Goal: Transaction & Acquisition: Purchase product/service

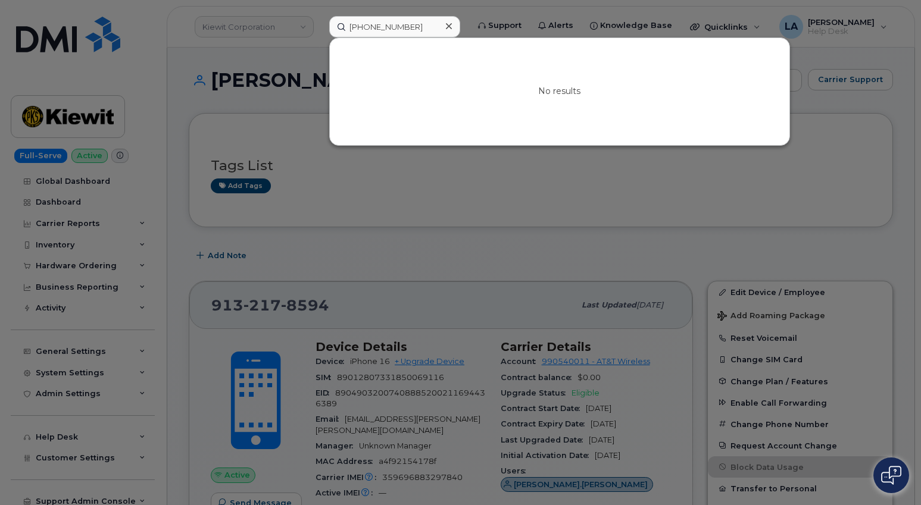
drag, startPoint x: 860, startPoint y: 58, endPoint x: 868, endPoint y: 67, distance: 12.7
click at [860, 58] on div at bounding box center [460, 252] width 921 height 505
drag, startPoint x: 360, startPoint y: 27, endPoint x: 263, endPoint y: 16, distance: 98.3
click at [320, 26] on div "415 250 4312 No results" at bounding box center [395, 26] width 150 height 21
paste input "503 577 0051"
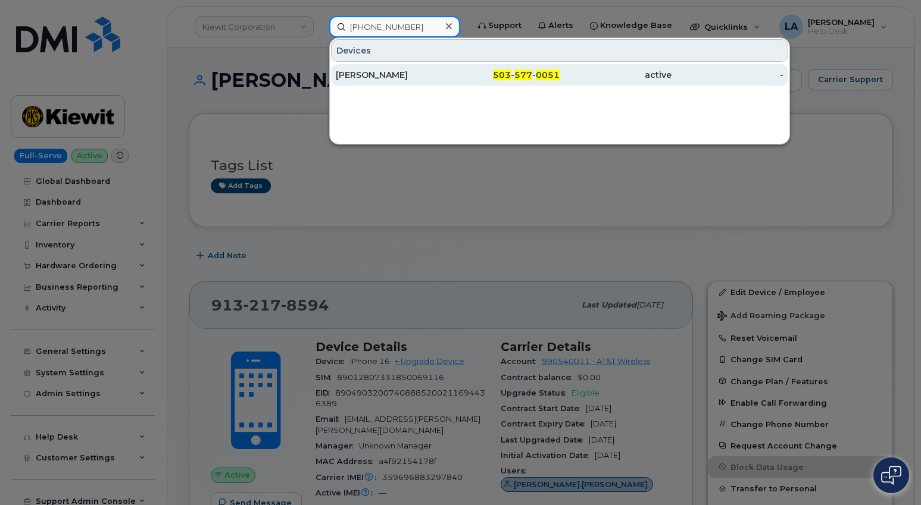
type input "503 577 0051"
click at [389, 79] on div "JASON NEFF" at bounding box center [392, 75] width 112 height 12
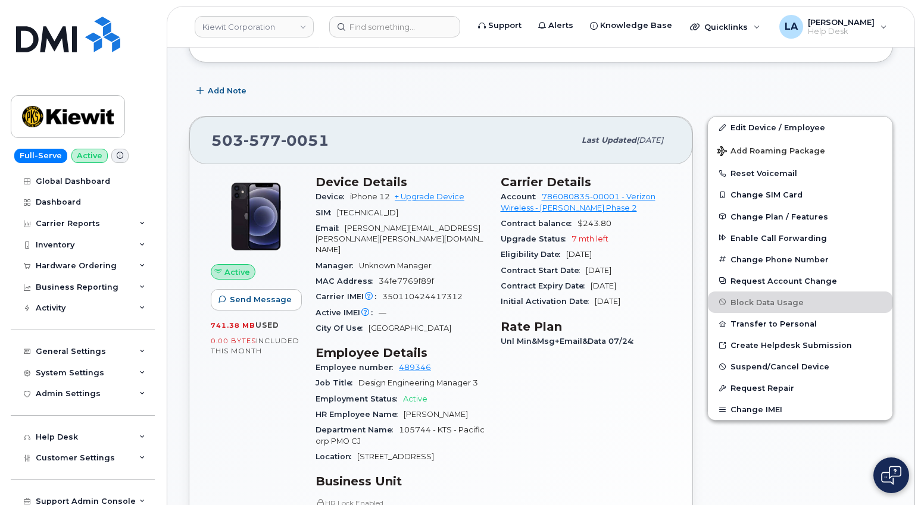
scroll to position [171, 0]
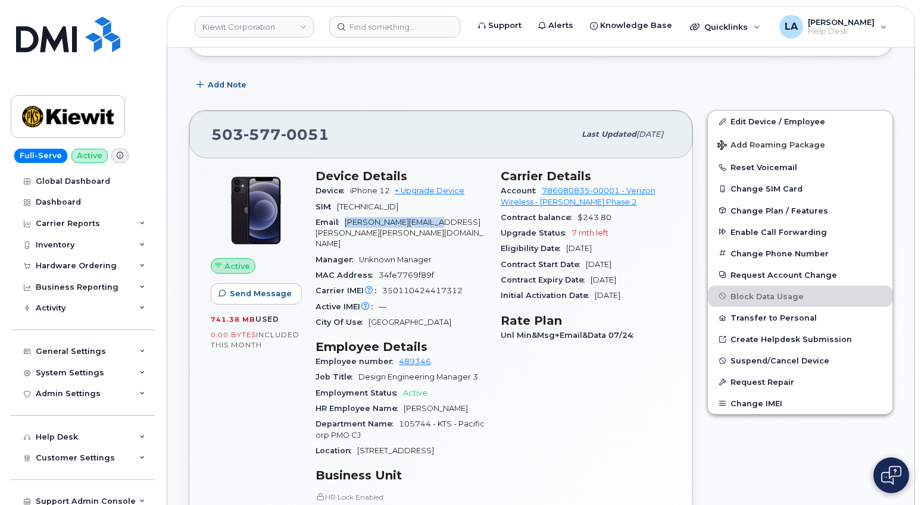
drag, startPoint x: 345, startPoint y: 216, endPoint x: 469, endPoint y: 220, distance: 124.5
click at [469, 220] on div "Email JASON.NEFF@KIEWIT.COM" at bounding box center [401, 234] width 171 height 38
copy span "JASON.NEFF@KIEWIT.COM"
click at [869, 85] on div "Add Note" at bounding box center [541, 84] width 704 height 21
click at [412, 31] on input at bounding box center [394, 26] width 131 height 21
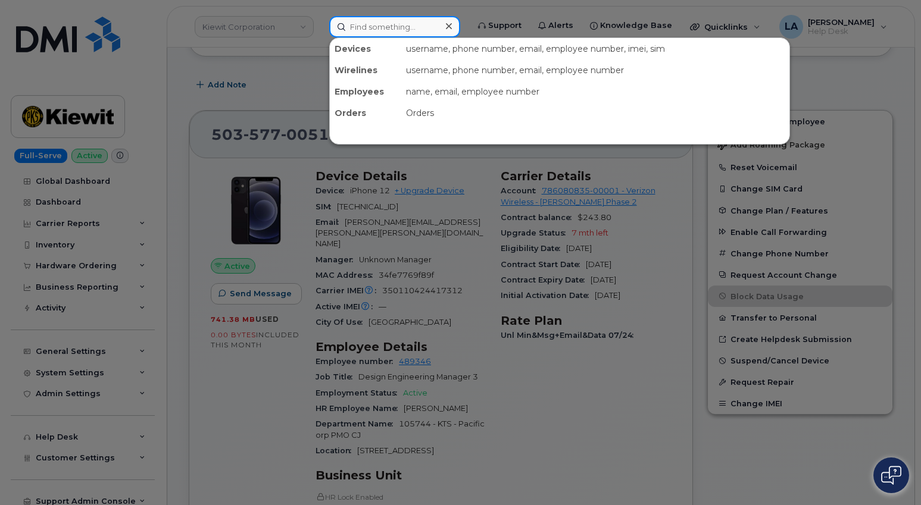
paste input "310 310 9448"
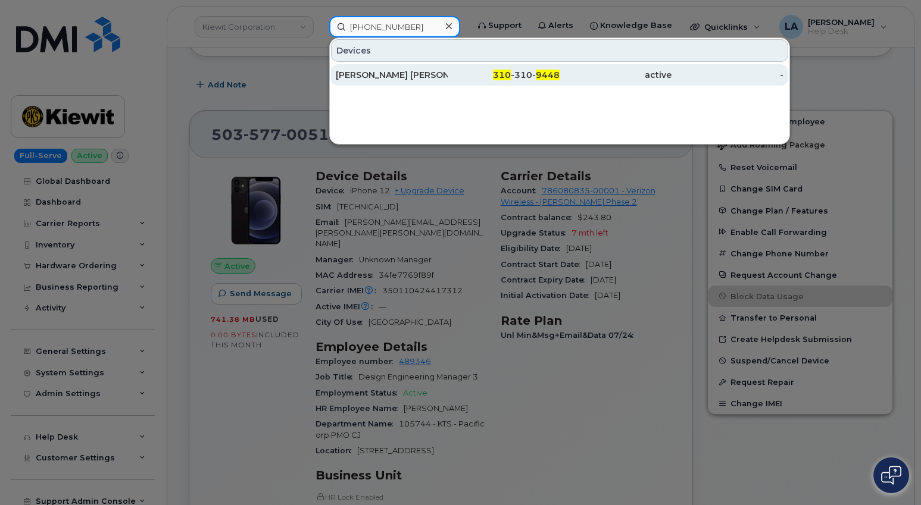
type input "310 310 9448"
click at [368, 77] on div "OMKAR SHANTARAM GADAKH" at bounding box center [392, 75] width 112 height 12
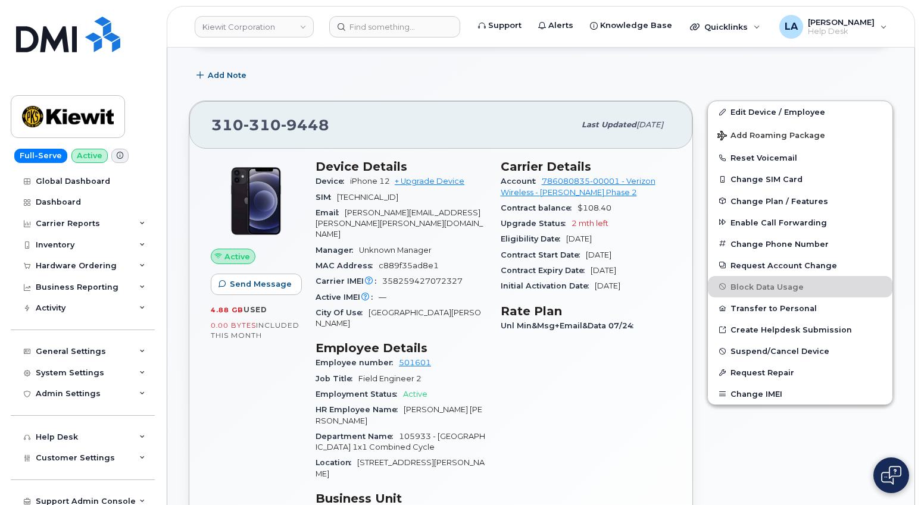
scroll to position [183, 0]
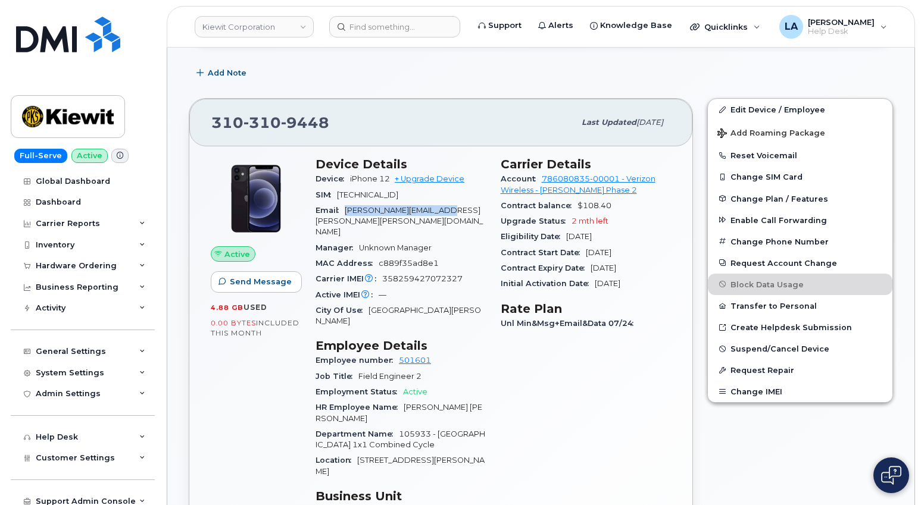
drag, startPoint x: 345, startPoint y: 210, endPoint x: 476, endPoint y: 210, distance: 130.4
click at [476, 210] on div "Email OMKAR.GADAKH@KIEWIT.COM" at bounding box center [401, 222] width 171 height 38
copy span "OMKAR.GADAKH@KIEWIT.COM"
click at [851, 73] on div "Add Note" at bounding box center [541, 73] width 704 height 21
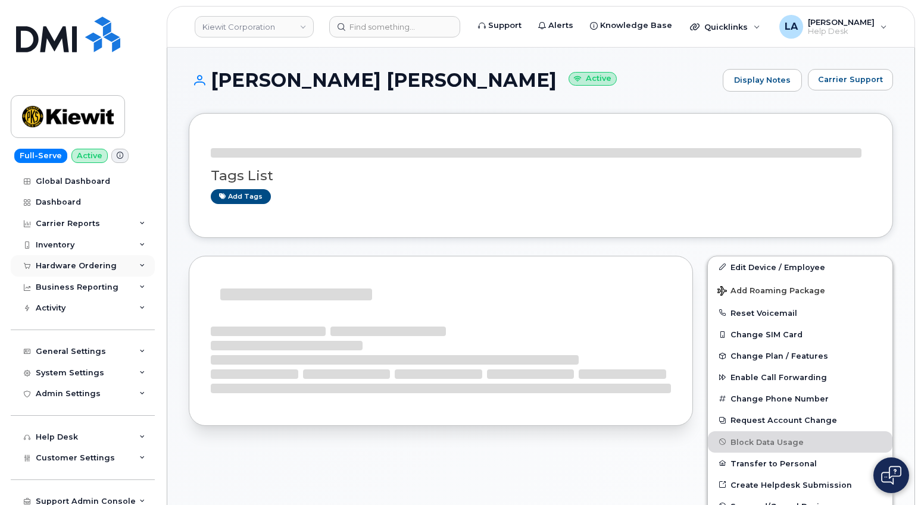
click at [146, 261] on div "Hardware Ordering" at bounding box center [83, 265] width 144 height 21
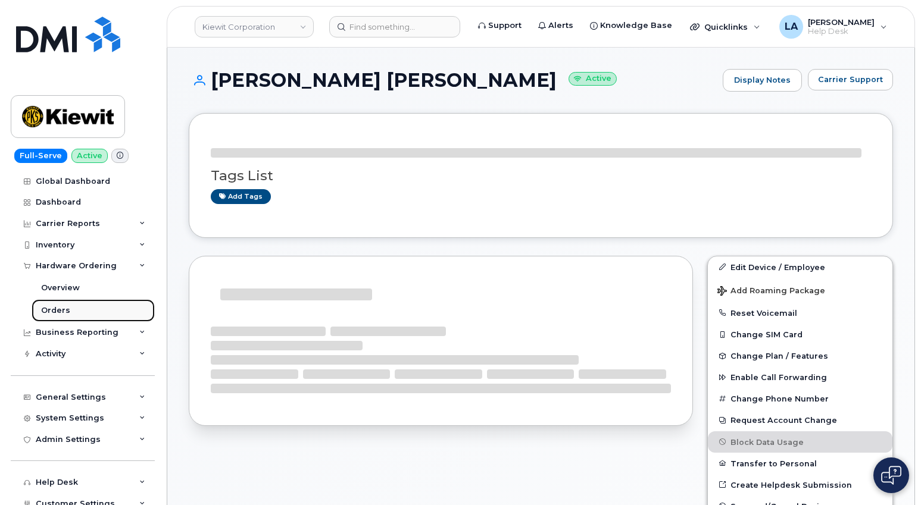
click at [51, 306] on div "Orders" at bounding box center [55, 310] width 29 height 11
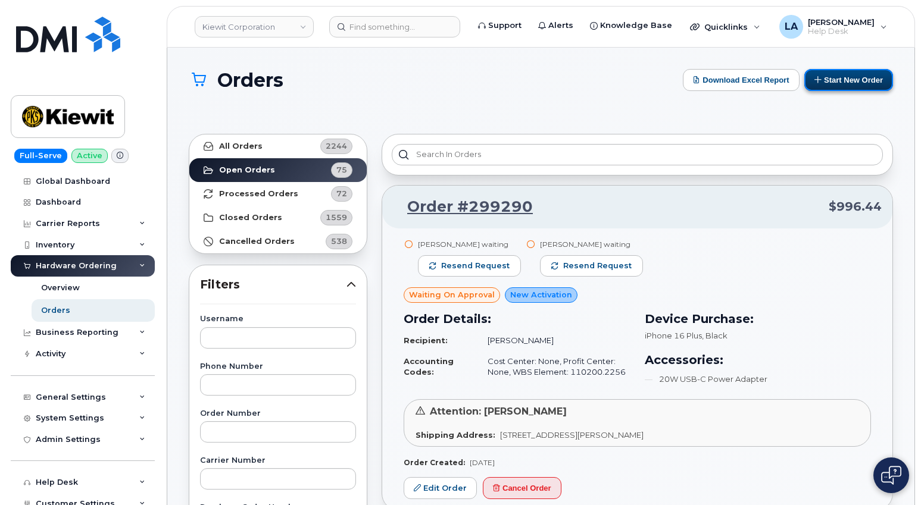
click at [859, 85] on button "Start New Order" at bounding box center [848, 80] width 89 height 22
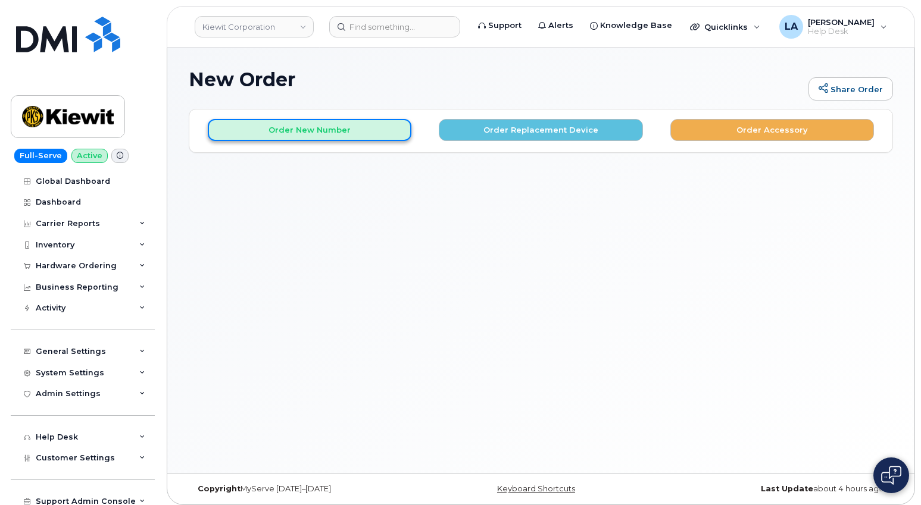
click at [320, 132] on button "Order New Number" at bounding box center [310, 130] width 204 height 22
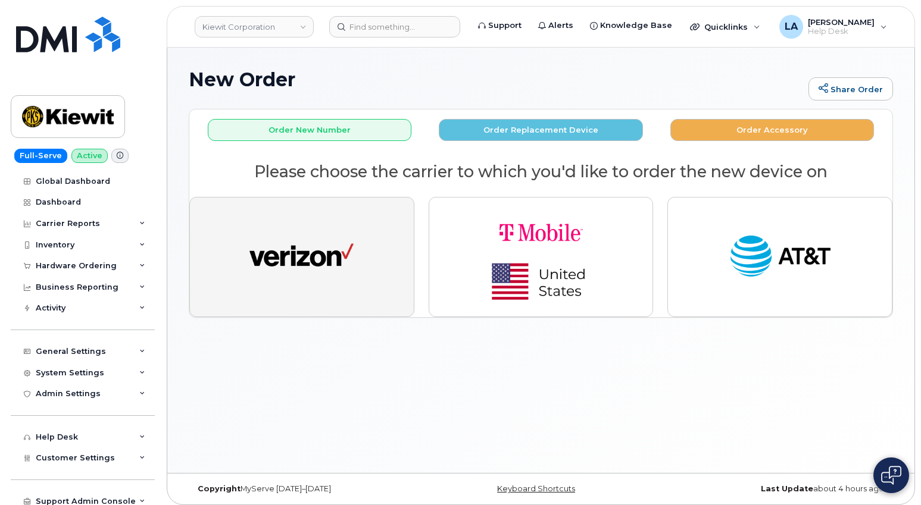
click at [294, 261] on img "button" at bounding box center [301, 257] width 104 height 54
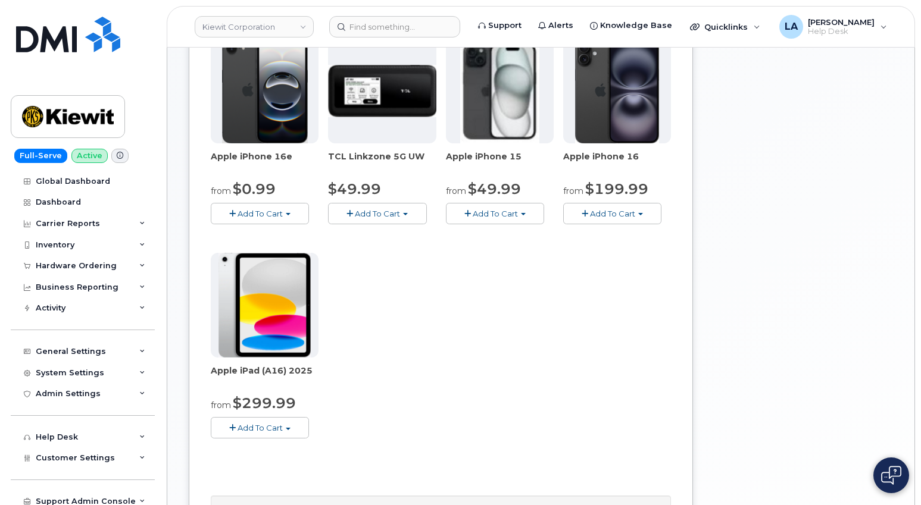
scroll to position [199, 0]
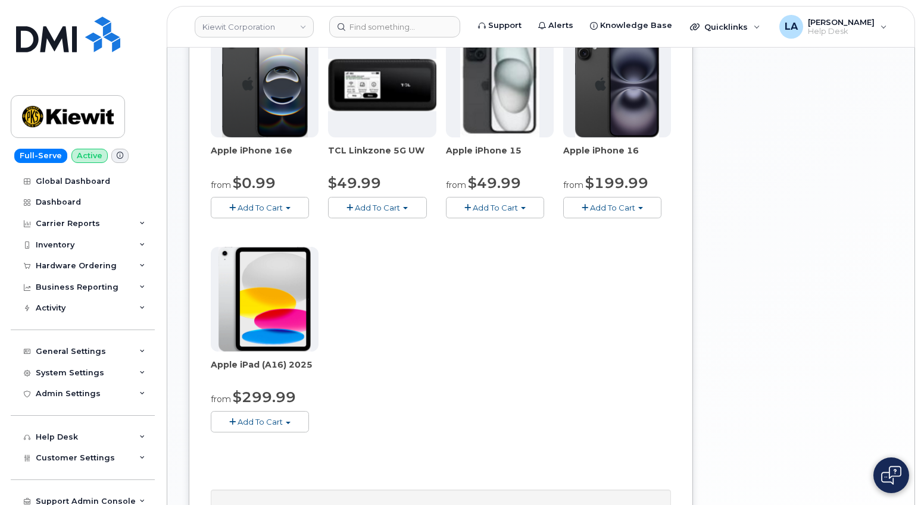
drag, startPoint x: 208, startPoint y: 365, endPoint x: 323, endPoint y: 371, distance: 114.5
click at [323, 371] on div "Order New Device Upgrade Existing Device Order Accessory Order new device and n…" at bounding box center [441, 269] width 504 height 719
copy span "Apple iPad (A16) 2025"
click at [860, 123] on div "Your Cart is Empty! Choose product from the left side and you will see the new …" at bounding box center [798, 278] width 191 height 736
drag, startPoint x: 816, startPoint y: 98, endPoint x: 832, endPoint y: 74, distance: 27.9
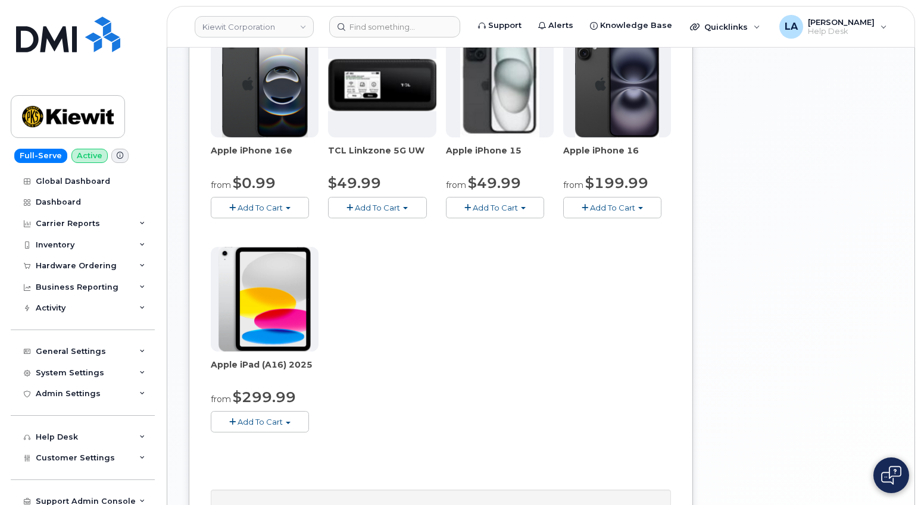
click at [816, 98] on div "Your Cart is Empty! Choose product from the left side and you will see the new …" at bounding box center [798, 278] width 191 height 736
click at [363, 26] on input at bounding box center [394, 26] width 131 height 21
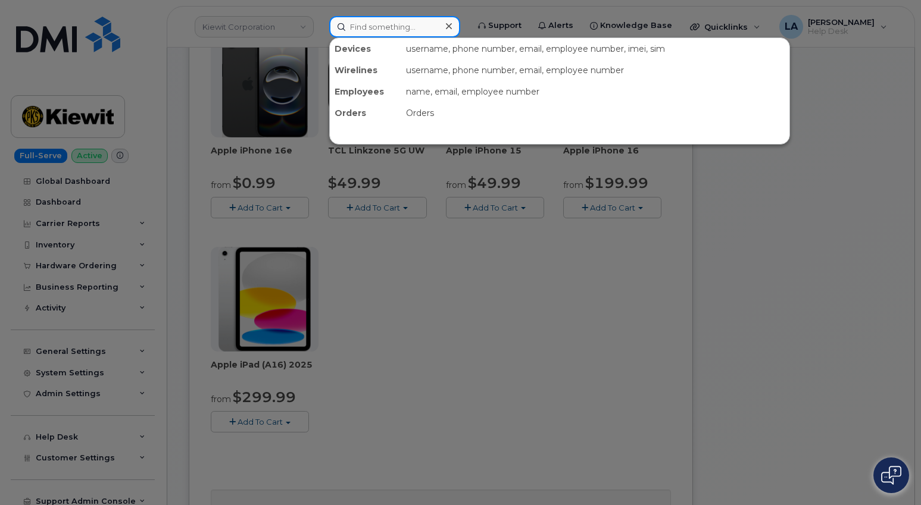
paste input "297738"
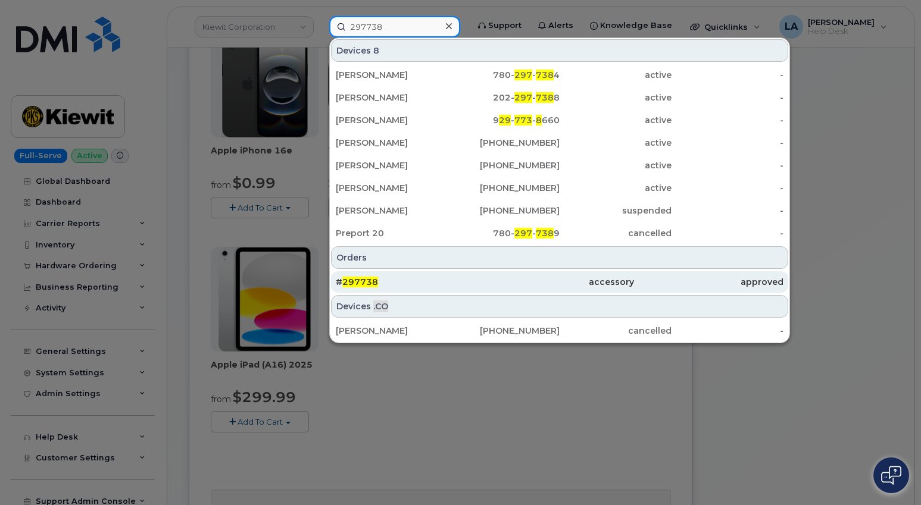
type input "297738"
click at [345, 280] on span "297738" at bounding box center [360, 282] width 36 height 11
click at [379, 278] on div "# 297738" at bounding box center [410, 282] width 149 height 12
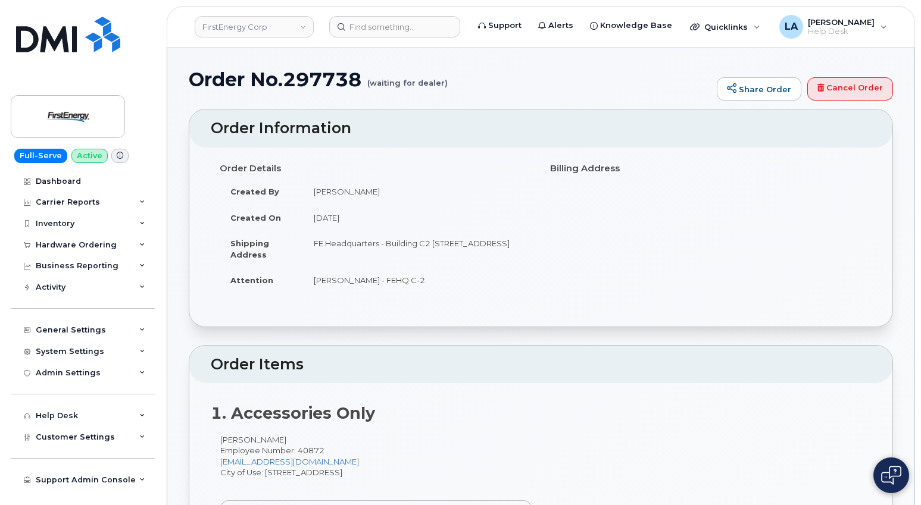
click at [859, 196] on div "Order Details Created By [PERSON_NAME] Created On [DATE] Shipping Address [GEOG…" at bounding box center [541, 231] width 660 height 146
drag, startPoint x: 920, startPoint y: 99, endPoint x: 926, endPoint y: 138, distance: 39.8
drag, startPoint x: 926, startPoint y: 138, endPoint x: 916, endPoint y: 151, distance: 16.1
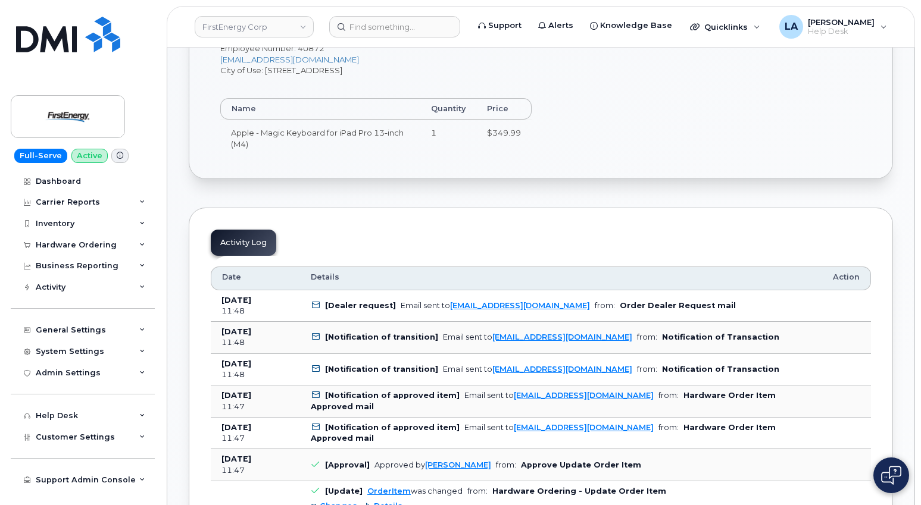
scroll to position [432, 0]
